Goal: Information Seeking & Learning: Learn about a topic

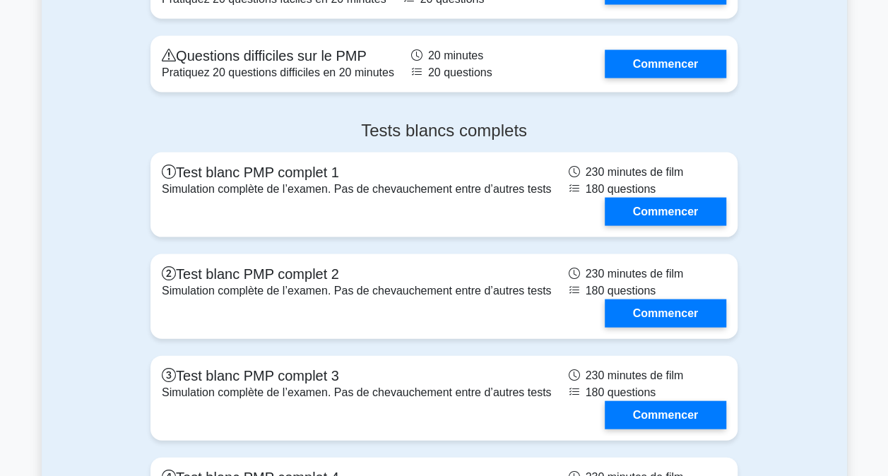
scroll to position [4098, 0]
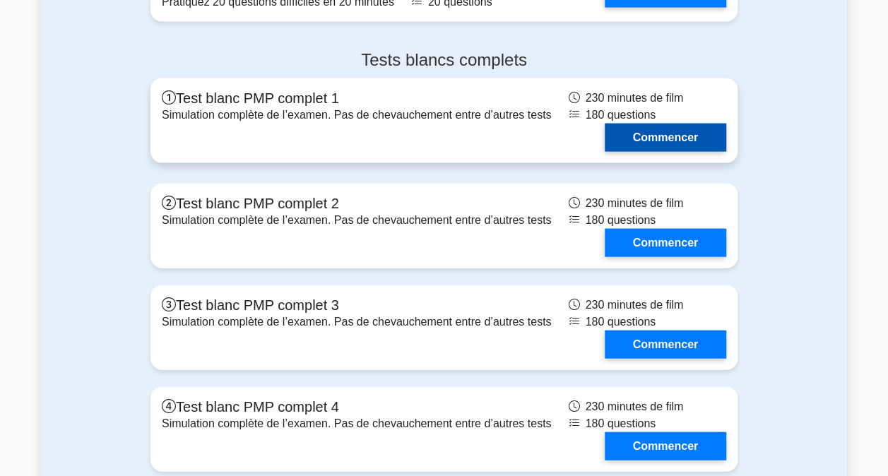
click at [649, 126] on link "Commencer" at bounding box center [666, 138] width 122 height 28
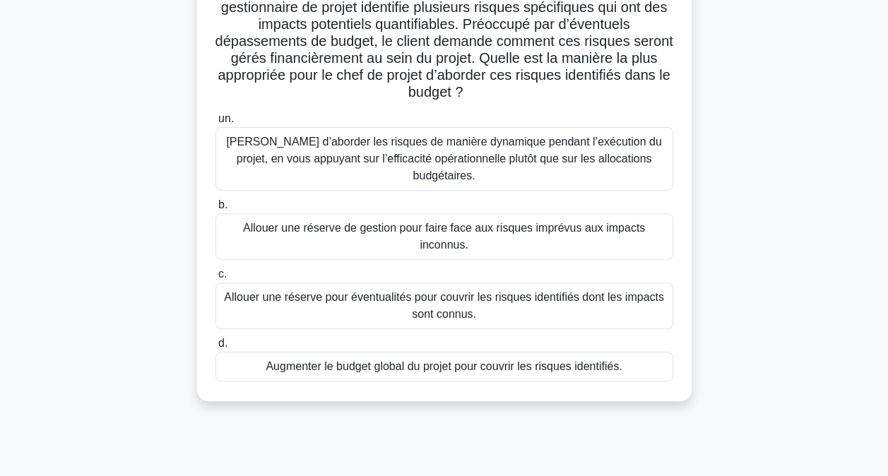
scroll to position [141, 0]
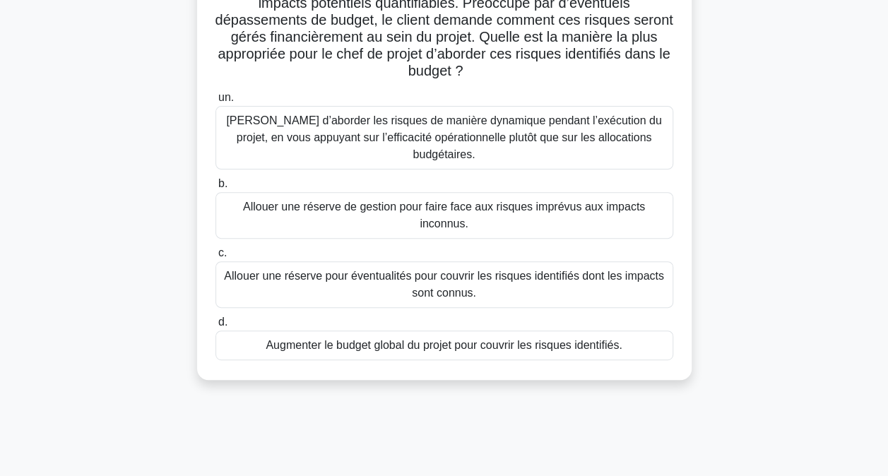
click at [397, 261] on div "Allouer une réserve pour éventualités pour couvrir les risques identifiés dont …" at bounding box center [445, 284] width 458 height 47
click at [216, 258] on input "c. Allouer une réserve pour éventualités pour couvrir les risques identifiés do…" at bounding box center [216, 253] width 0 height 9
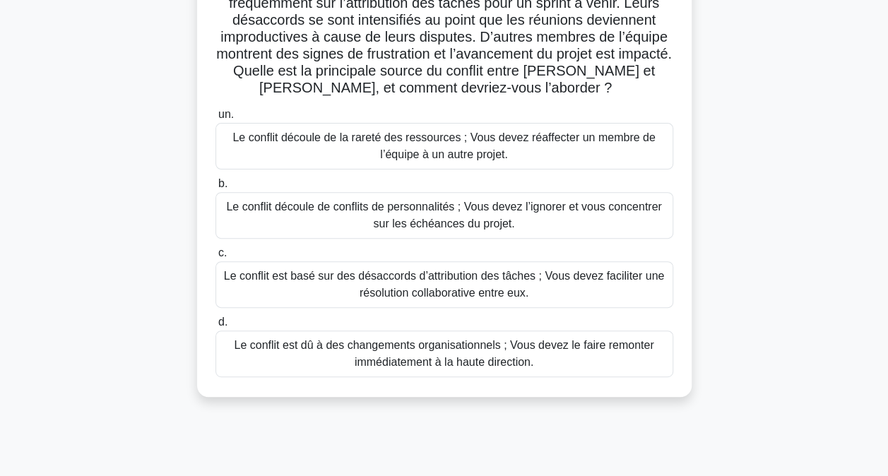
scroll to position [212, 0]
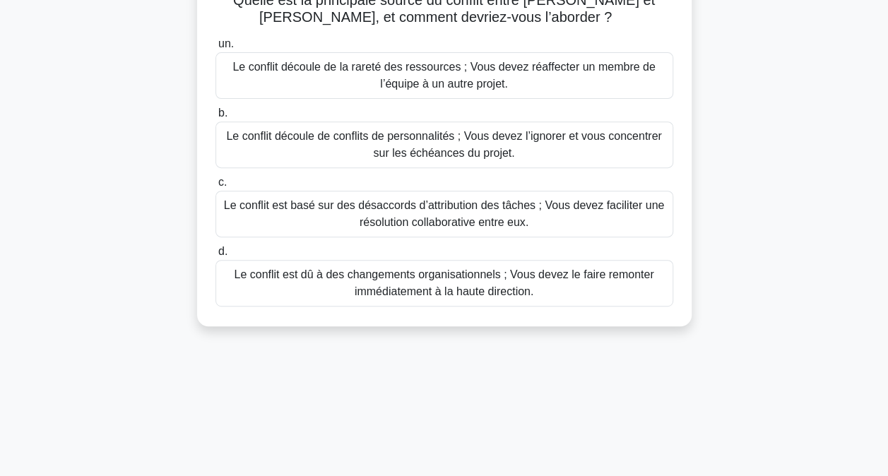
click at [473, 209] on div "Le conflit est basé sur des désaccords d’attribution des tâches ; Vous devez fa…" at bounding box center [445, 214] width 458 height 47
click at [216, 187] on input "c. Le conflit est basé sur des désaccords d’attribution des tâches ; Vous devez…" at bounding box center [216, 182] width 0 height 9
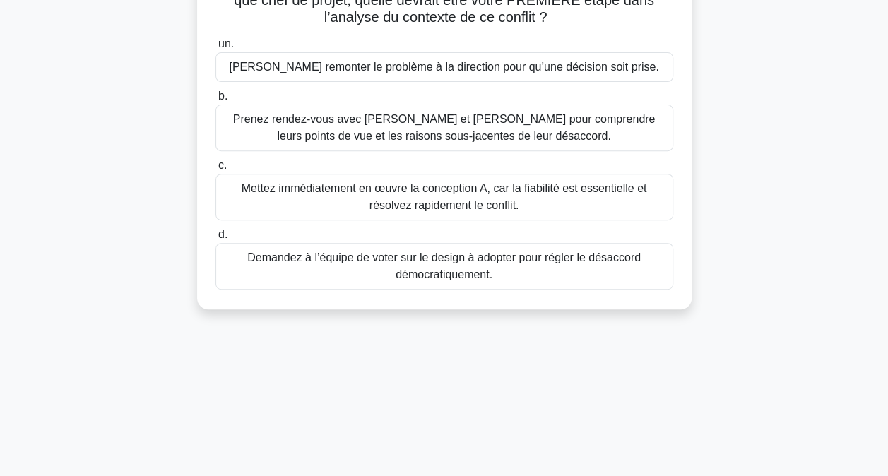
click at [449, 250] on div "Demandez à l’équipe de voter sur le design à adopter pour régler le désaccord d…" at bounding box center [445, 266] width 458 height 47
click at [216, 240] on input "d. Demandez à l’équipe de voter sur le design à adopter pour régler le désaccor…" at bounding box center [216, 234] width 0 height 9
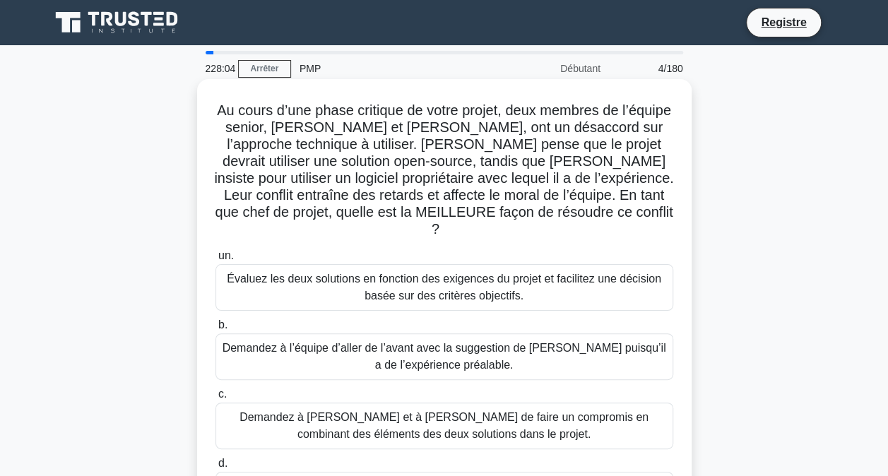
scroll to position [71, 0]
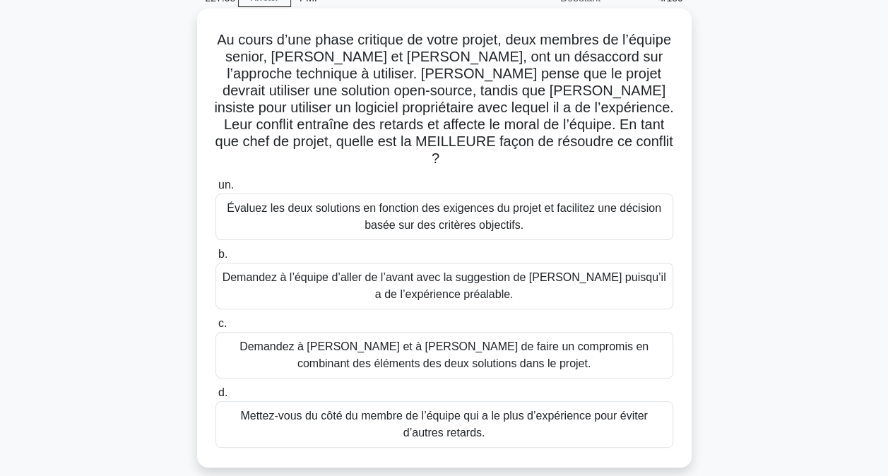
click at [358, 201] on div "Évaluez les deux solutions en fonction des exigences du projet et facilitez une…" at bounding box center [445, 217] width 458 height 47
click at [216, 190] on input "un. Évaluez les deux solutions en fonction des exigences du projet et facilitez…" at bounding box center [216, 185] width 0 height 9
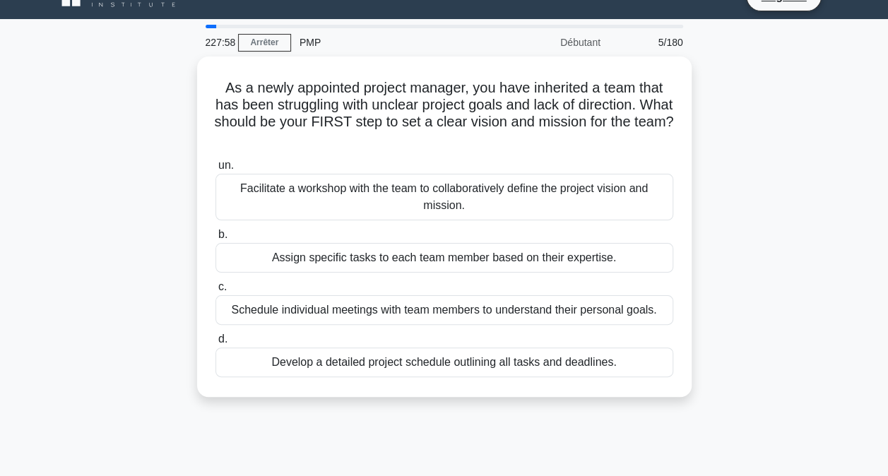
scroll to position [0, 0]
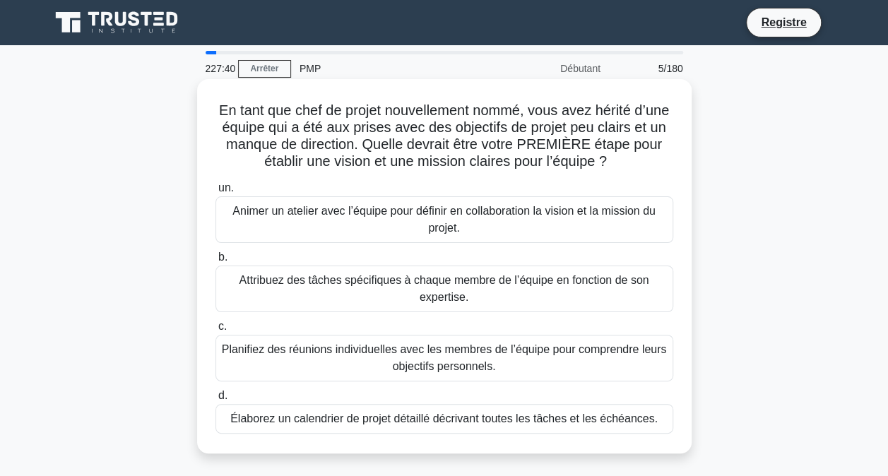
click at [391, 227] on div "Animer un atelier avec l’équipe pour définir en collaboration la vision et la m…" at bounding box center [445, 219] width 458 height 47
click at [216, 193] on input "un. Animer un atelier avec l’équipe pour définir en collaboration la vision et …" at bounding box center [216, 188] width 0 height 9
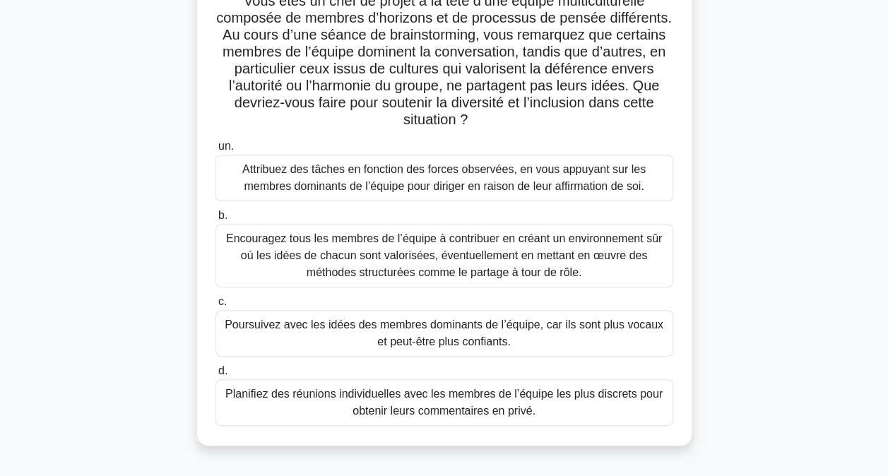
scroll to position [141, 0]
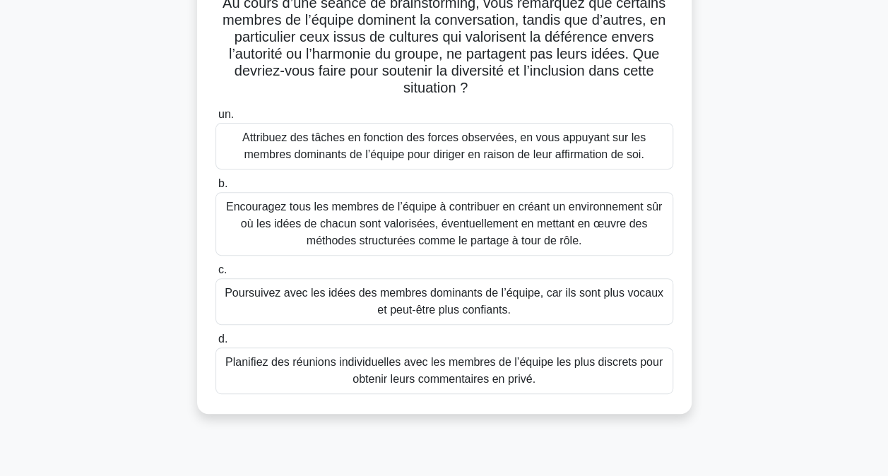
click at [419, 223] on div "Encouragez tous les membres de l’équipe à contribuer en créant un environnement…" at bounding box center [445, 224] width 458 height 64
click at [216, 189] on input "b. Encouragez tous les membres de l’équipe à contribuer en créant un environnem…" at bounding box center [216, 183] width 0 height 9
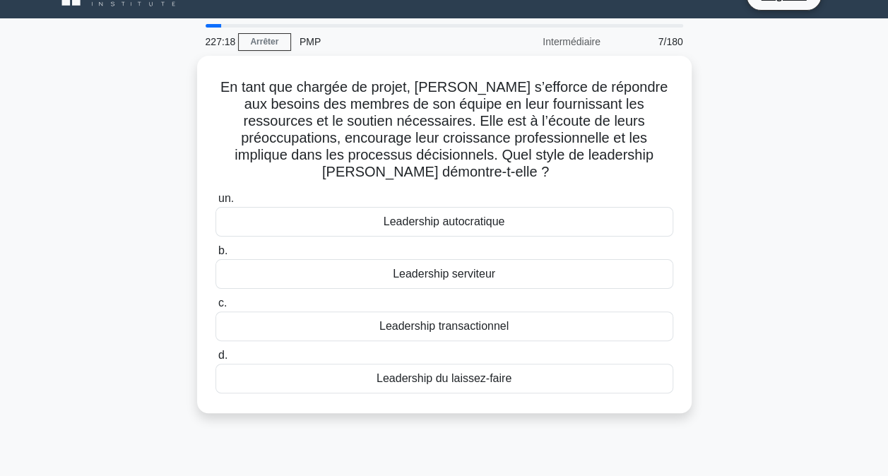
scroll to position [0, 0]
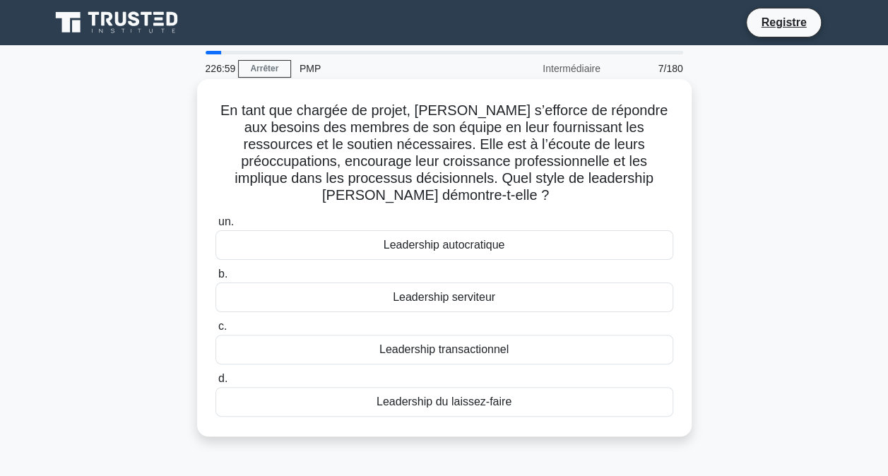
click at [454, 297] on div "Leadership serviteur" at bounding box center [445, 298] width 458 height 30
click at [216, 279] on input "b. Leadership serviteur" at bounding box center [216, 274] width 0 height 9
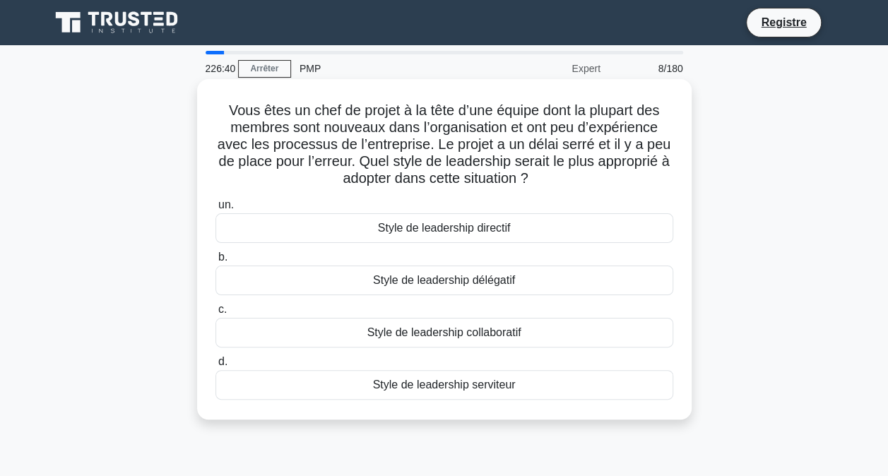
click at [474, 226] on div "Style de leadership directif" at bounding box center [445, 228] width 458 height 30
click at [216, 210] on input "un. Style de leadership directif" at bounding box center [216, 205] width 0 height 9
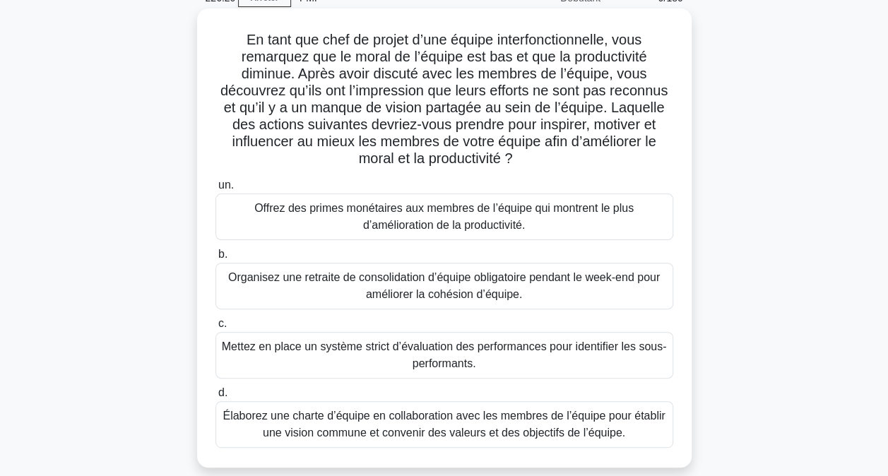
scroll to position [141, 0]
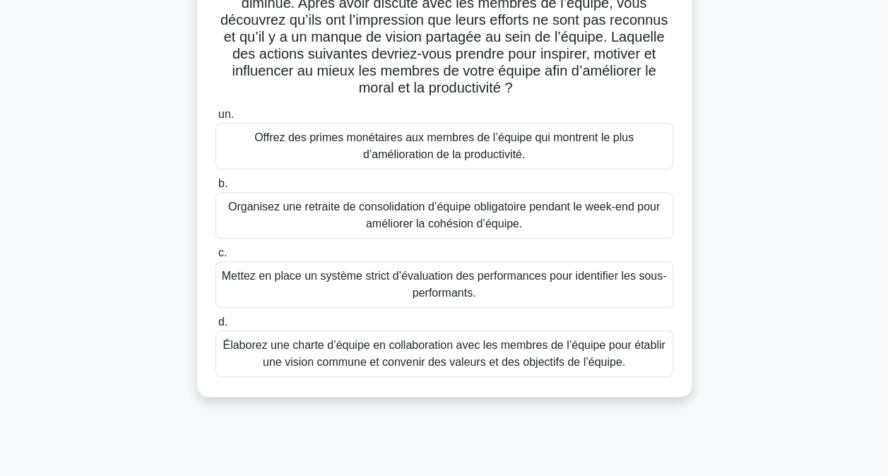
click at [454, 362] on div "Élaborez une charte d’équipe en collaboration avec les membres de l’équipe pour…" at bounding box center [445, 354] width 458 height 47
click at [216, 327] on input "d. Élaborez une charte d’équipe en collaboration avec les membres de l’équipe p…" at bounding box center [216, 322] width 0 height 9
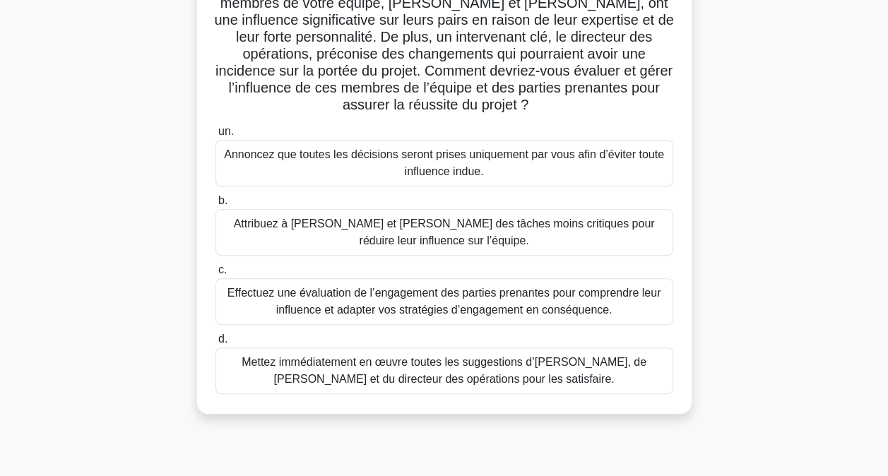
click at [374, 305] on div "Effectuez une évaluation de l’engagement des parties prenantes pour comprendre …" at bounding box center [445, 301] width 458 height 47
click at [216, 275] on input "c. Effectuez une évaluation de l’engagement des parties prenantes pour comprend…" at bounding box center [216, 270] width 0 height 9
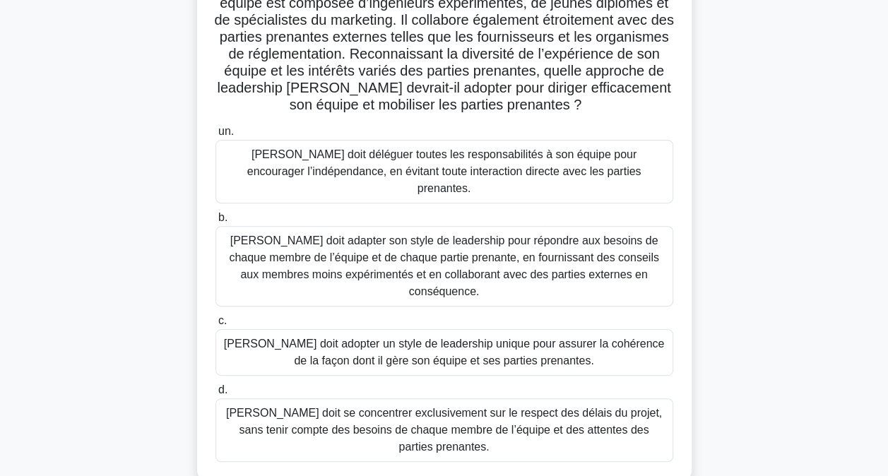
click at [424, 237] on div "John doit adapter son style de leadership pour répondre aux besoins de chaque m…" at bounding box center [445, 266] width 458 height 81
click at [216, 223] on input "b. John doit adapter son style de leadership pour répondre aux besoins de chaqu…" at bounding box center [216, 217] width 0 height 9
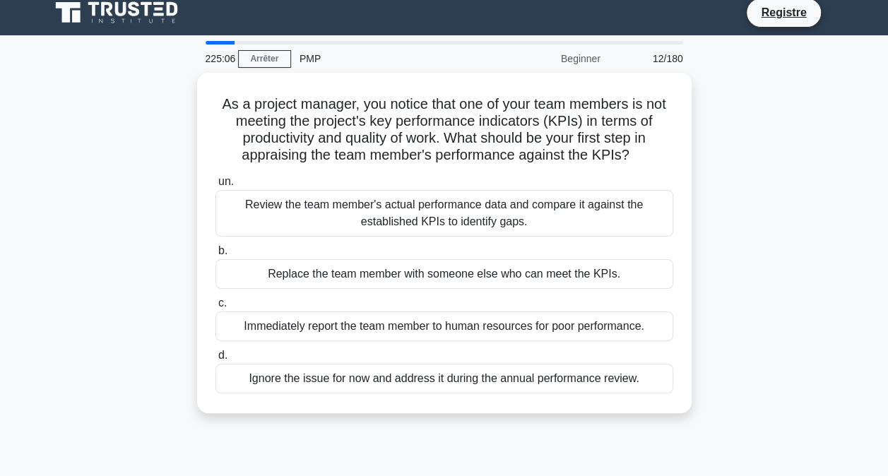
scroll to position [0, 0]
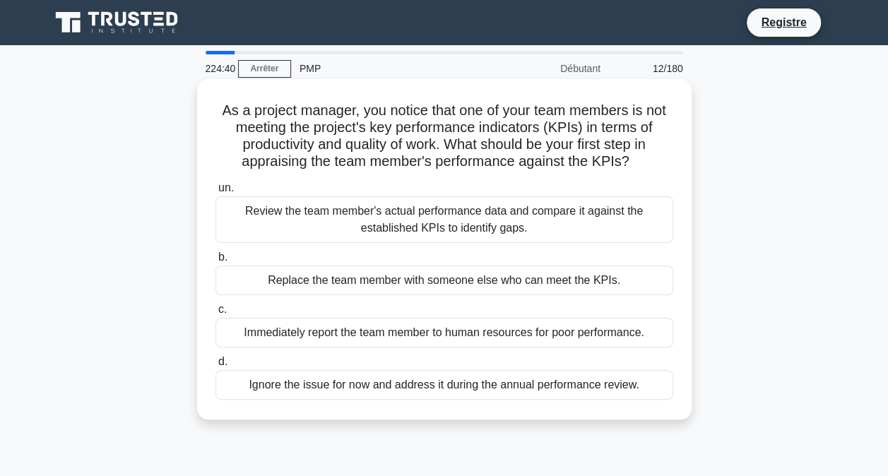
click at [429, 226] on div "Review the team member's actual performance data and compare it against the est…" at bounding box center [445, 219] width 458 height 47
click at [216, 193] on input "un. Review the team member's actual performance data and compare it against the…" at bounding box center [216, 188] width 0 height 9
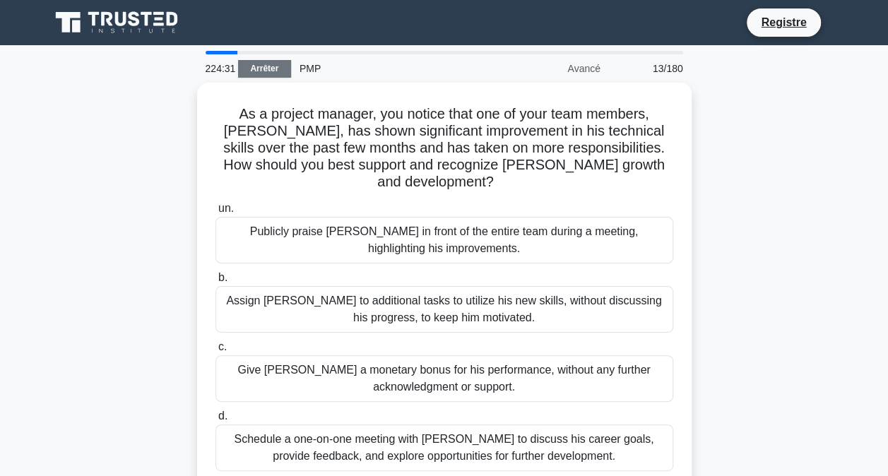
click at [267, 70] on link "Arrêter" at bounding box center [264, 69] width 53 height 18
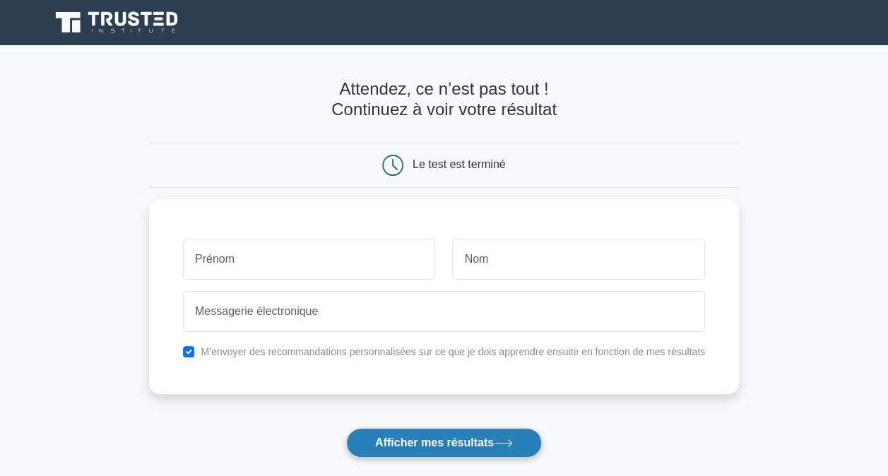
click at [419, 441] on font "Afficher mes résultats" at bounding box center [434, 443] width 119 height 12
click at [455, 121] on div "Attendez, ce n’est pas tout ! Continuez à voir votre résultat" at bounding box center [444, 105] width 590 height 52
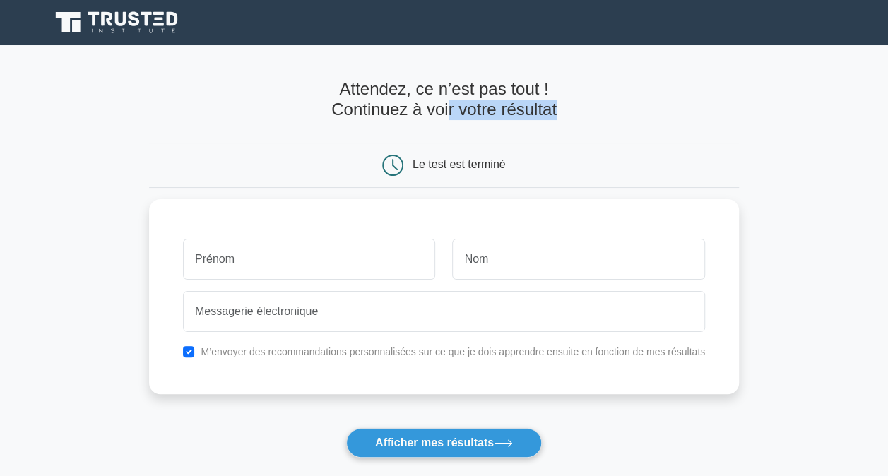
drag, startPoint x: 448, startPoint y: 110, endPoint x: 613, endPoint y: 119, distance: 164.9
click at [613, 119] on h4 "Attendez, ce n’est pas tout ! Continuez à voir votre résultat" at bounding box center [444, 99] width 590 height 41
click at [429, 164] on div "Le test est terminé" at bounding box center [459, 164] width 93 height 12
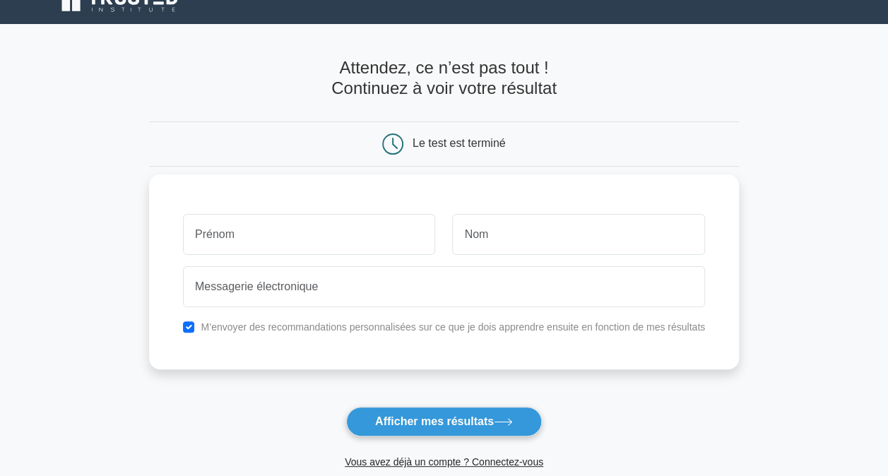
scroll to position [20, 0]
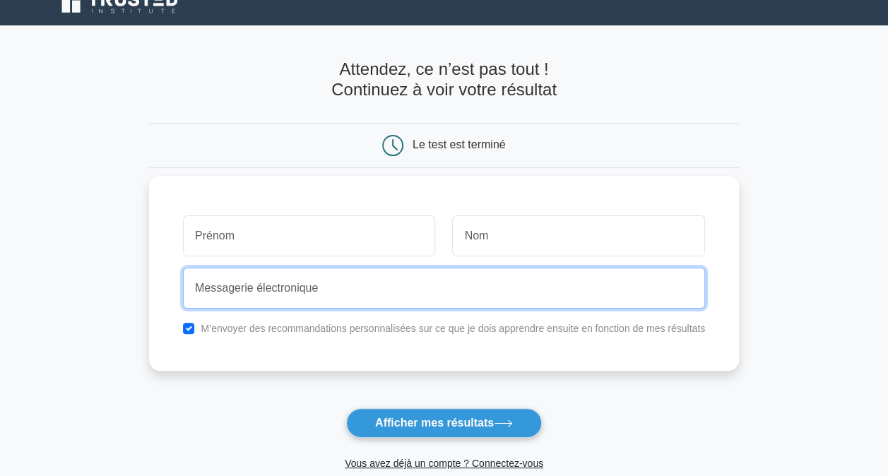
click at [235, 278] on input "email" at bounding box center [444, 288] width 522 height 41
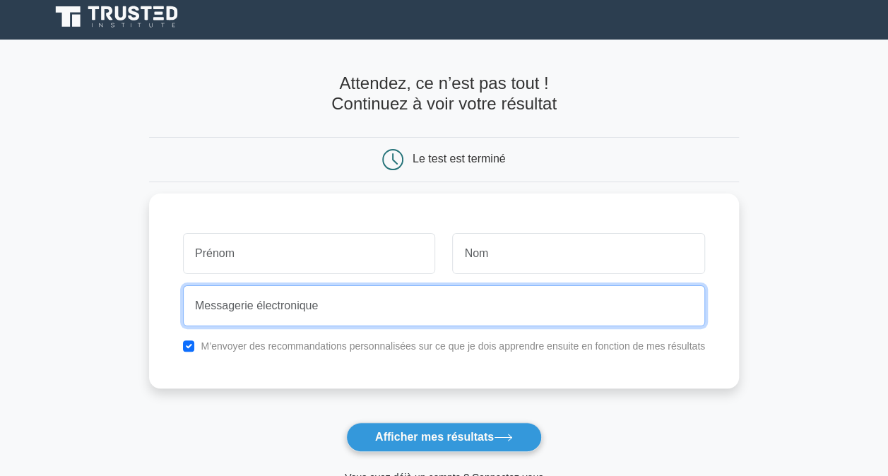
scroll to position [0, 0]
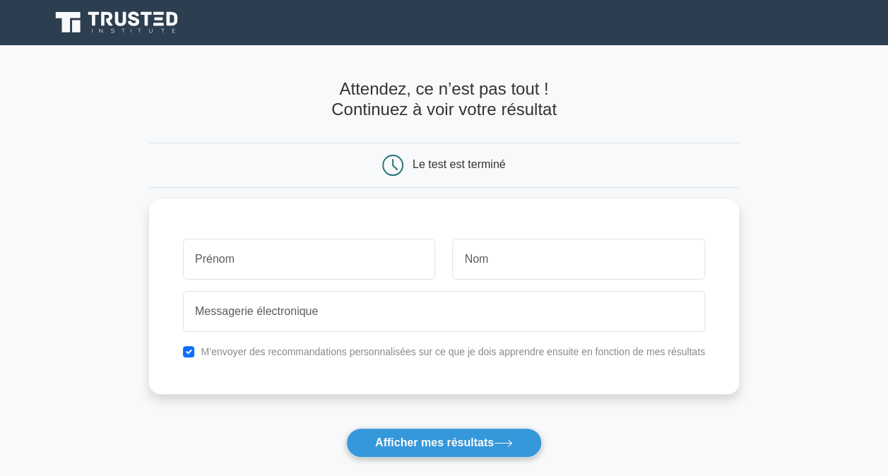
click at [148, 19] on icon at bounding box center [146, 19] width 11 height 14
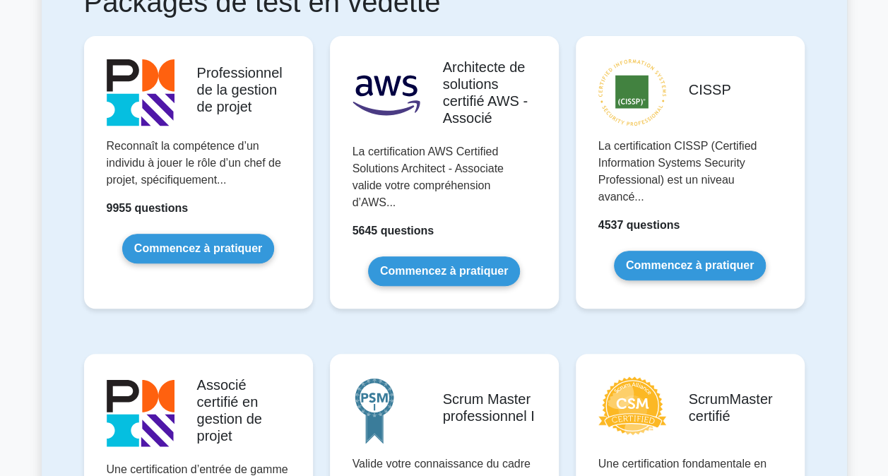
scroll to position [212, 0]
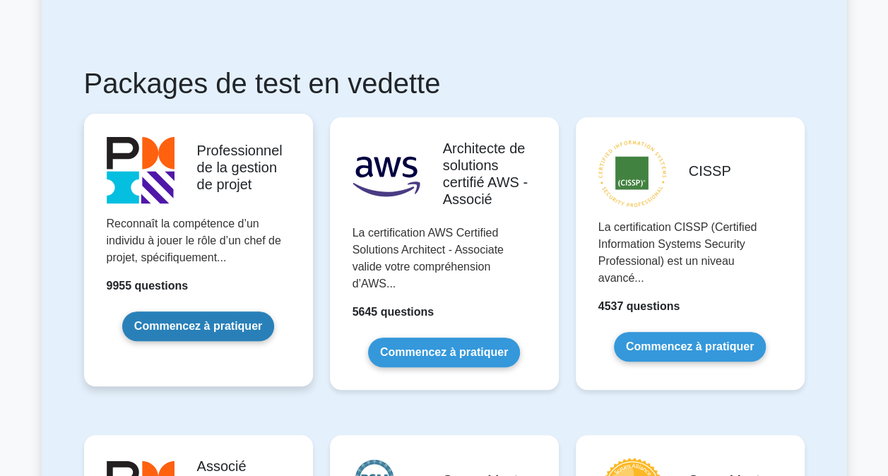
click at [223, 325] on link "Commencez à pratiquer" at bounding box center [198, 327] width 152 height 30
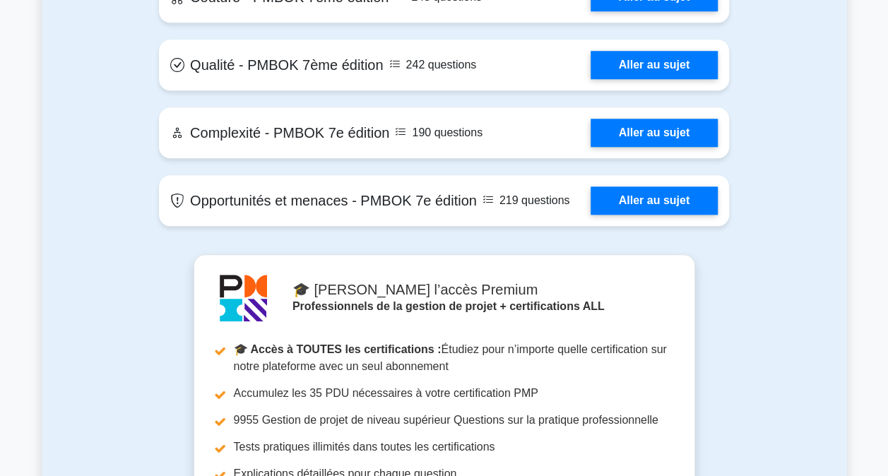
scroll to position [3109, 0]
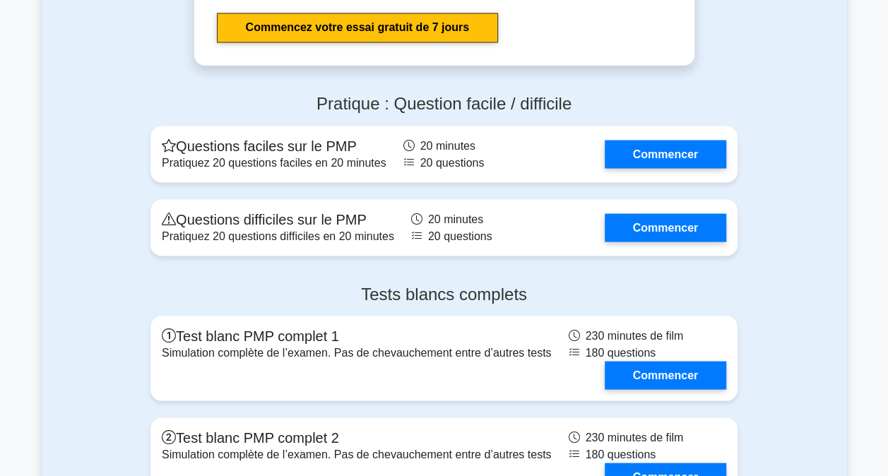
scroll to position [3886, 0]
